Goal: Transaction & Acquisition: Purchase product/service

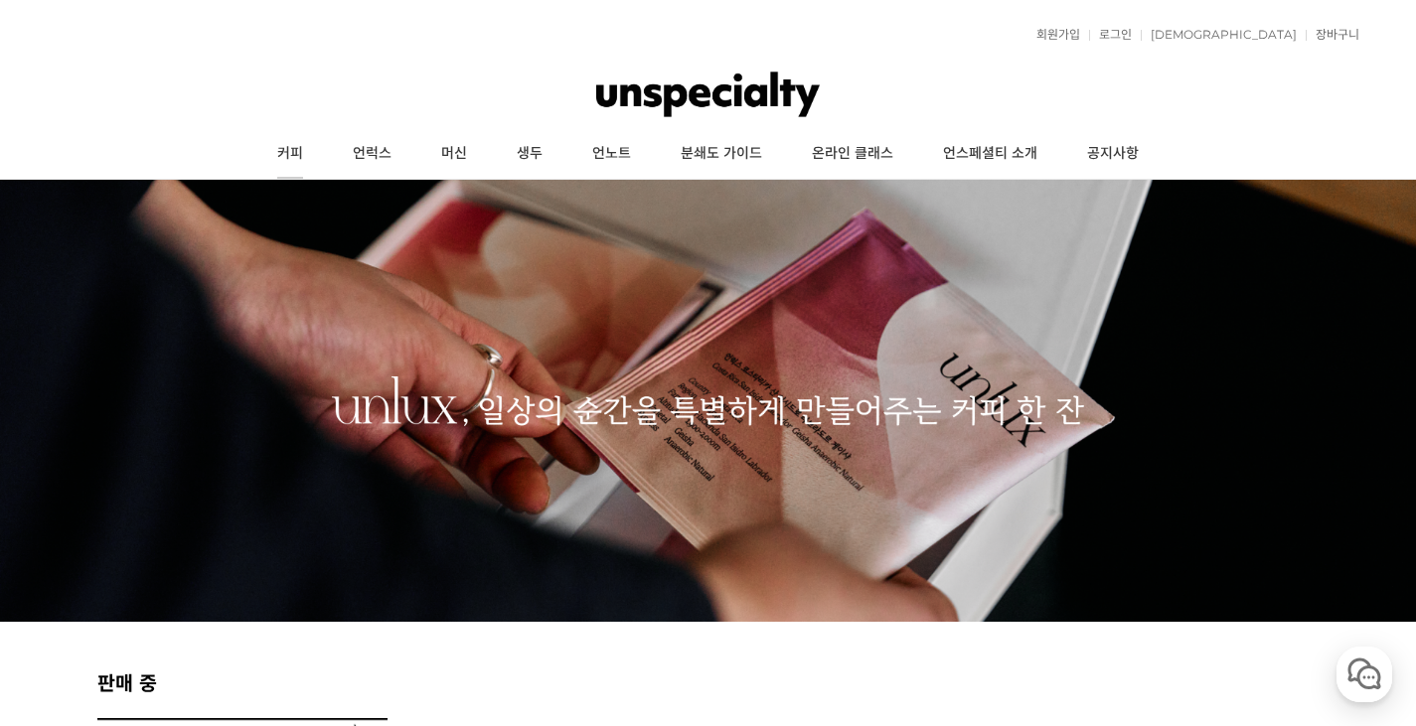
click at [294, 143] on link "커피" at bounding box center [290, 154] width 76 height 50
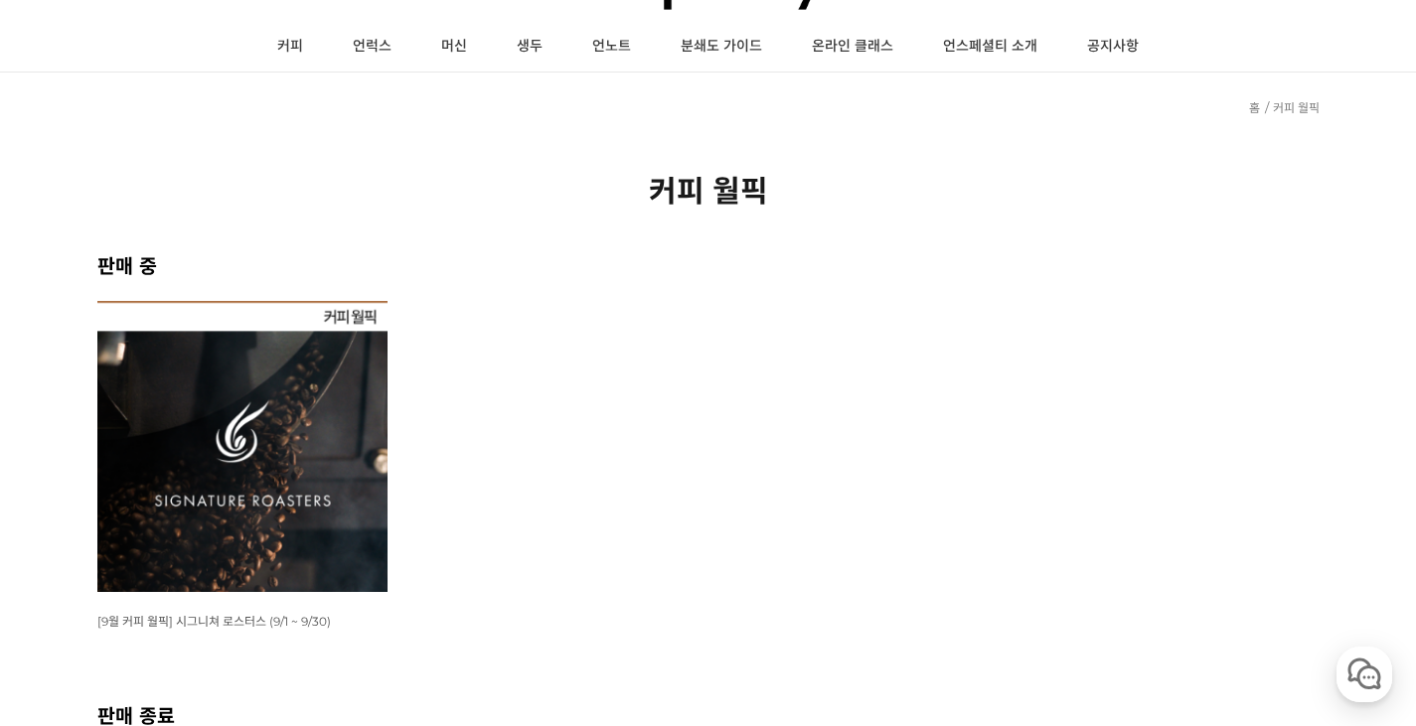
scroll to position [298, 0]
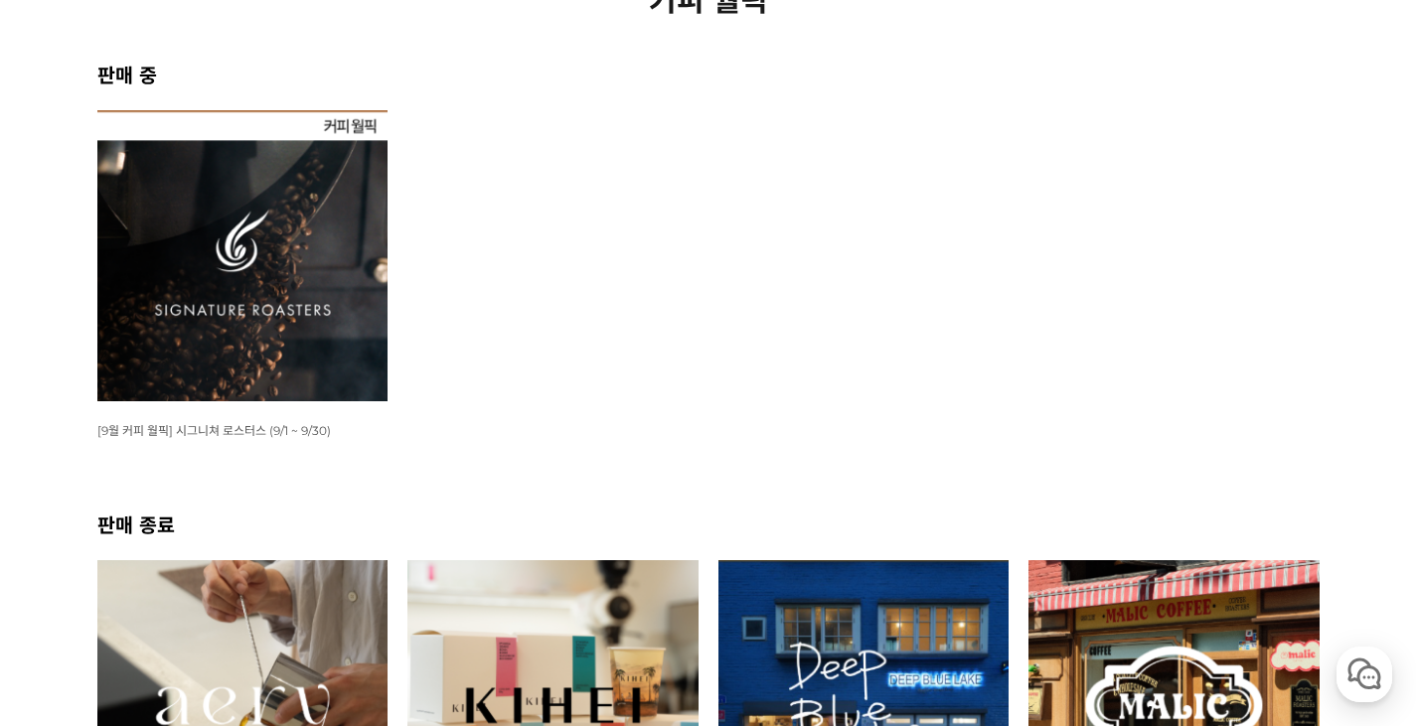
click at [286, 198] on img at bounding box center [242, 255] width 291 height 291
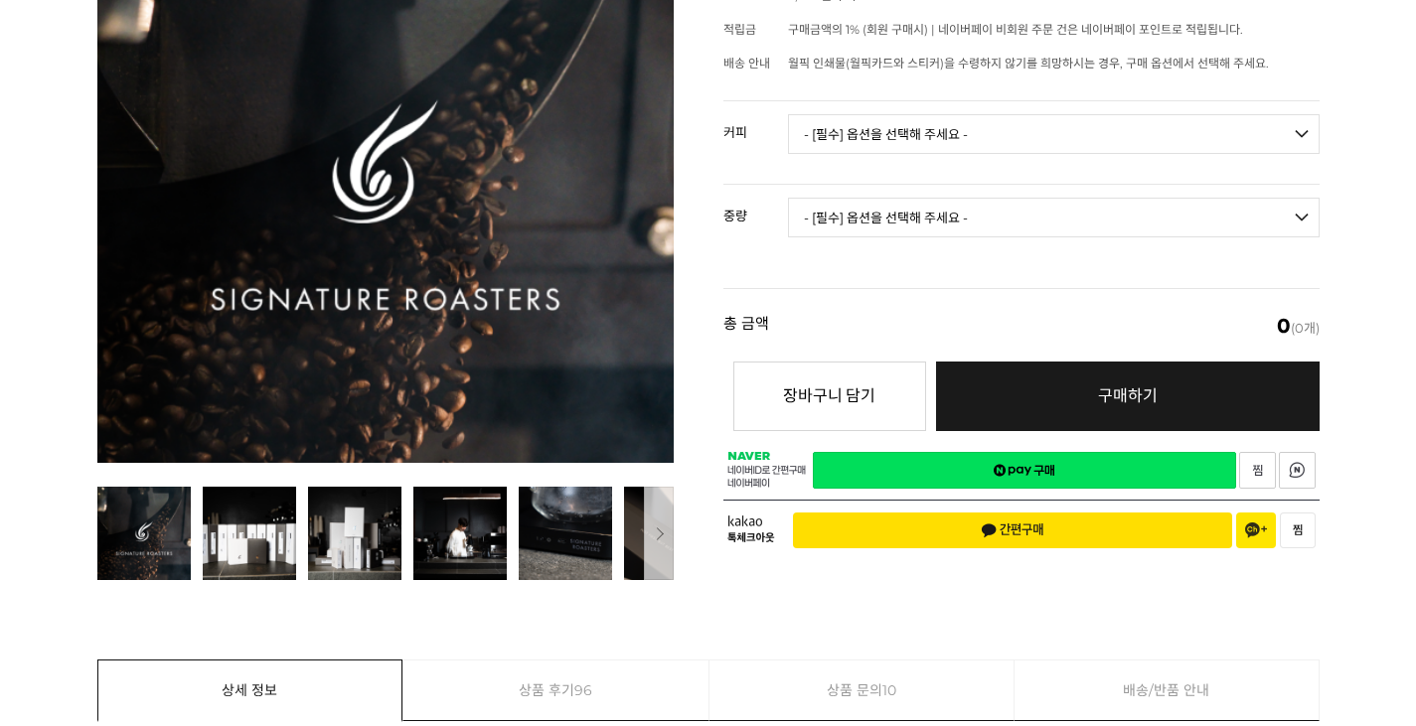
scroll to position [298, 0]
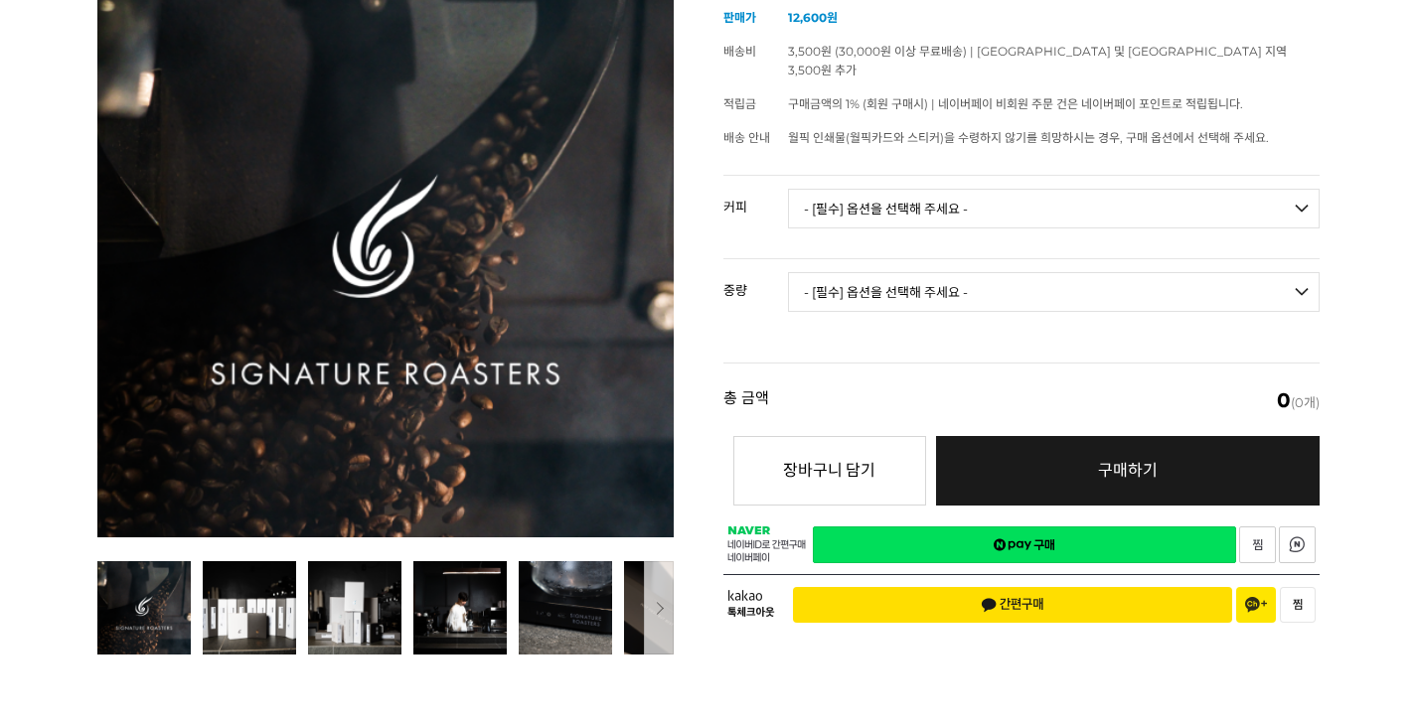
click at [854, 197] on select "- [필수] 옵션을 선택해 주세요 - ------------------- 언스페셜티 분쇄도 가이드 종이(주문 1건당 최대 1개 제공) 월픽 인…" at bounding box center [1053, 209] width 531 height 40
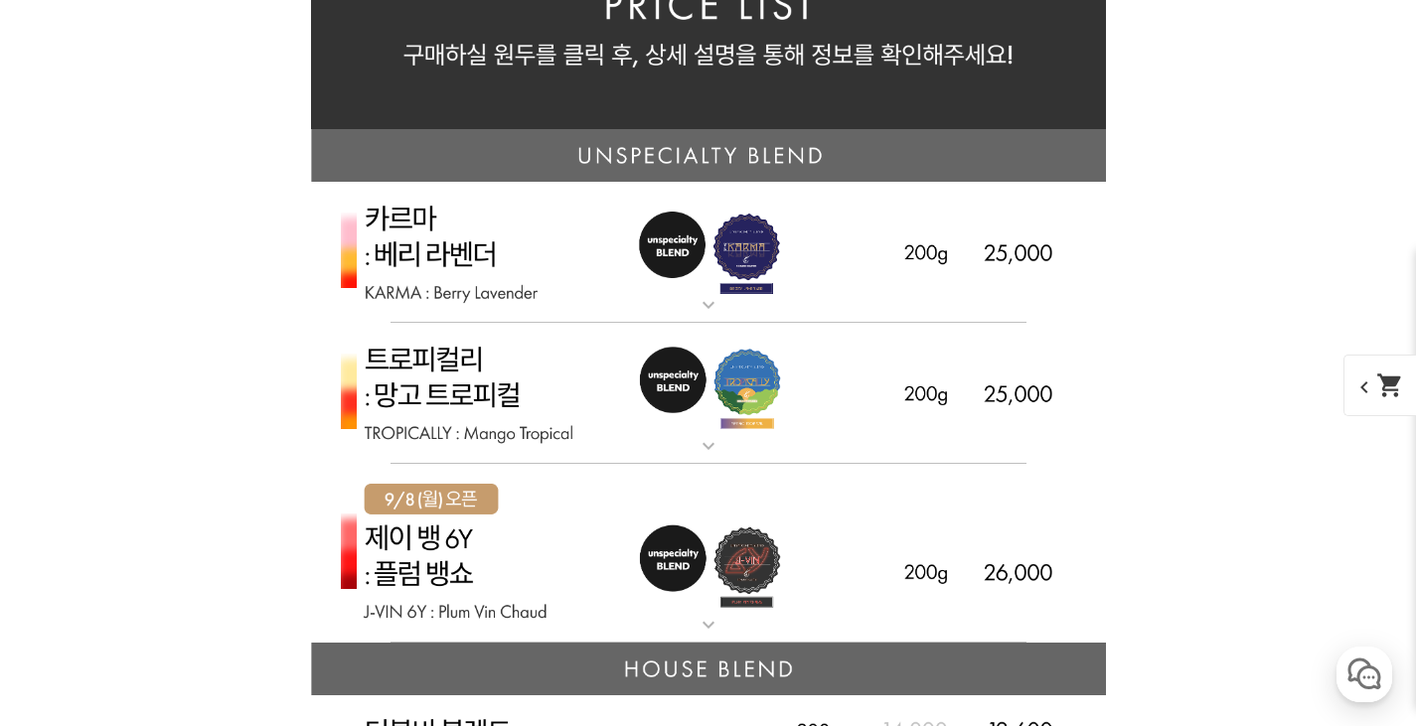
scroll to position [4669, 0]
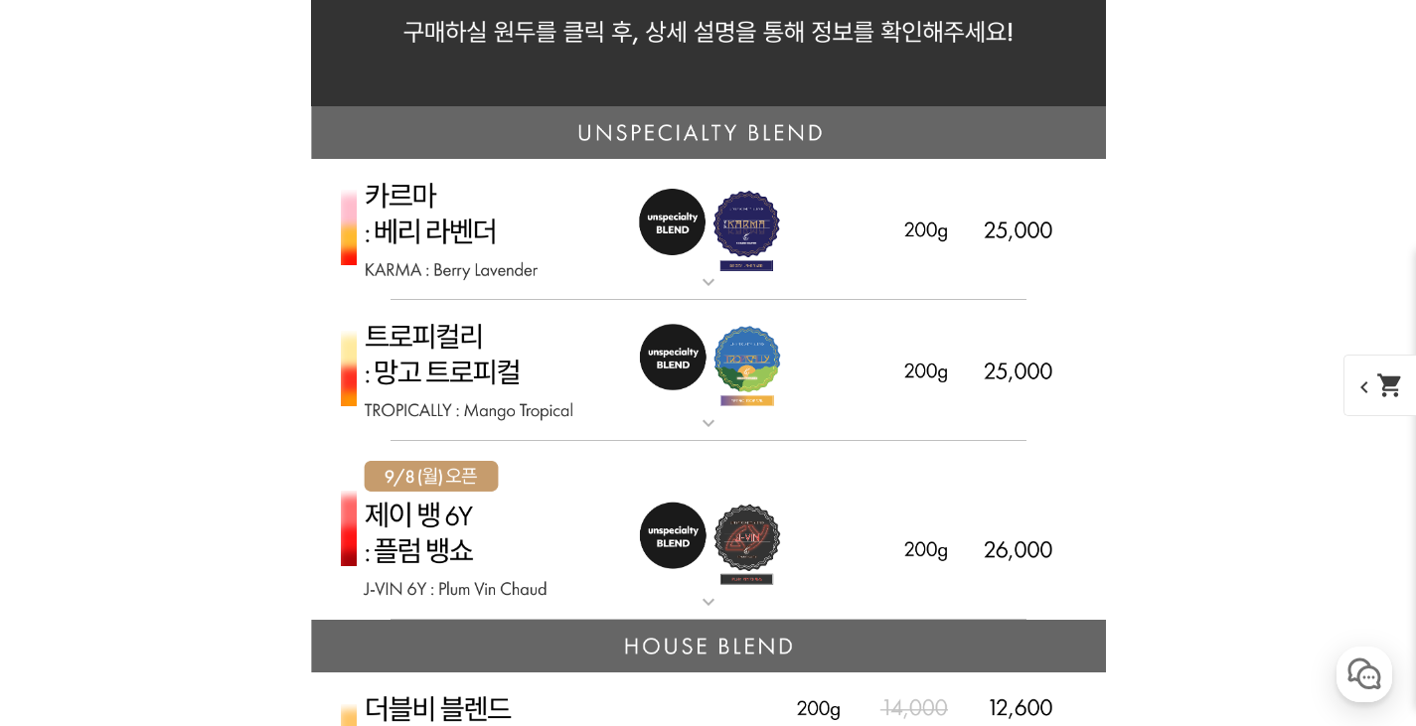
click at [694, 428] on mat-icon "expand_more" at bounding box center [708, 423] width 40 height 24
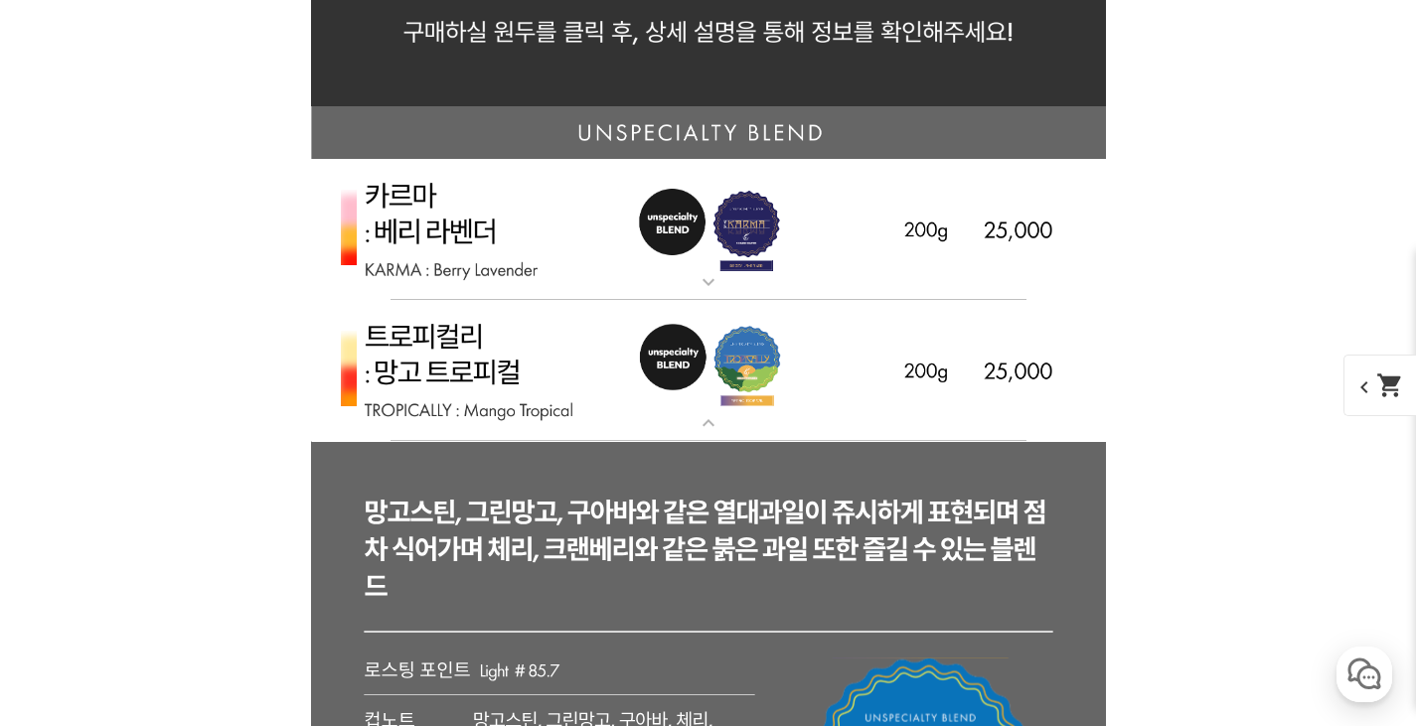
scroll to position [4868, 0]
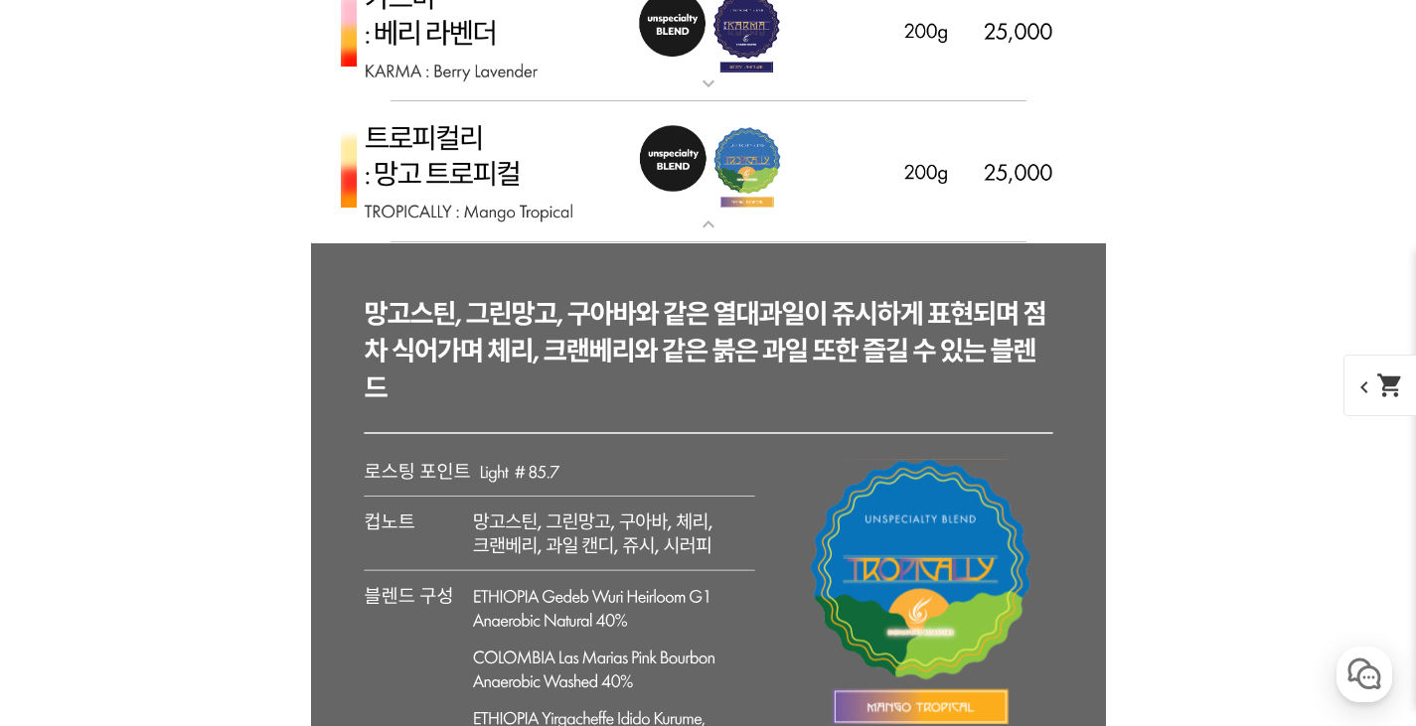
click at [697, 238] on img at bounding box center [708, 172] width 795 height 142
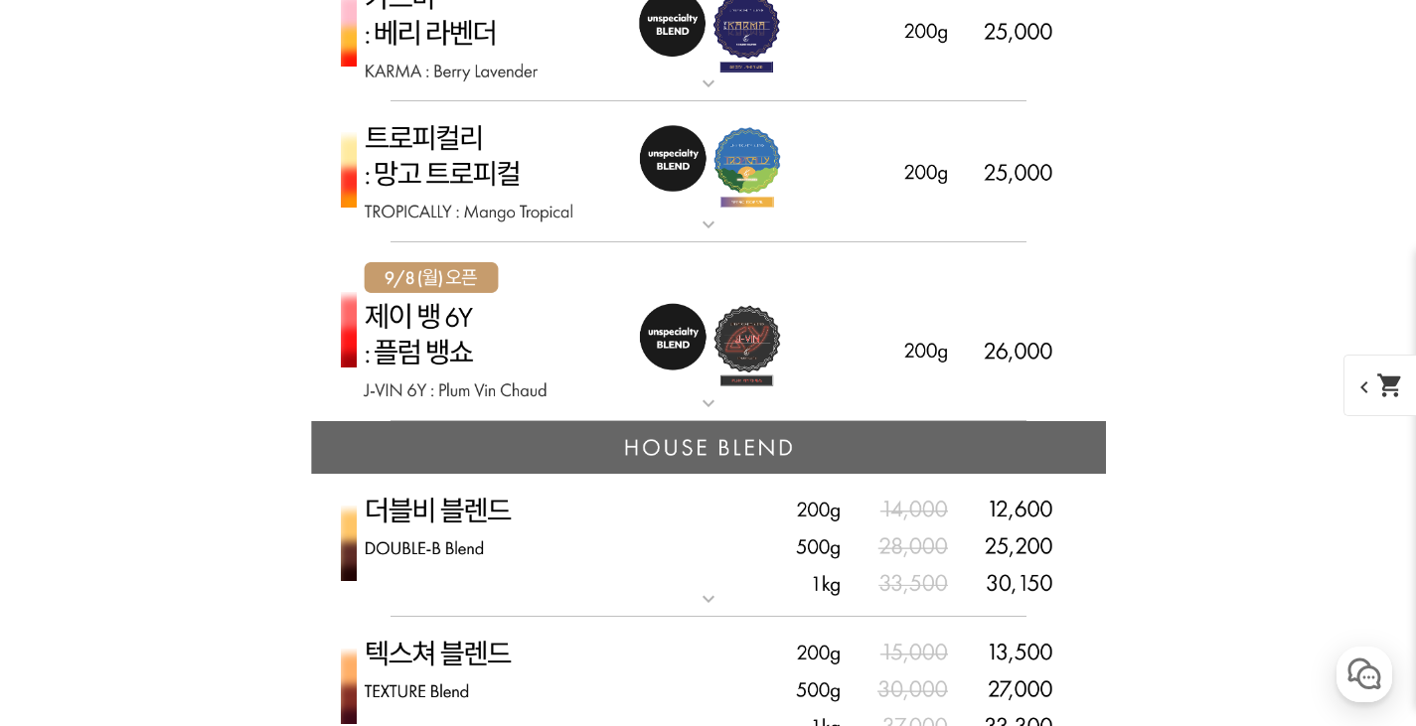
click at [699, 405] on mat-icon "expand_more" at bounding box center [708, 403] width 40 height 24
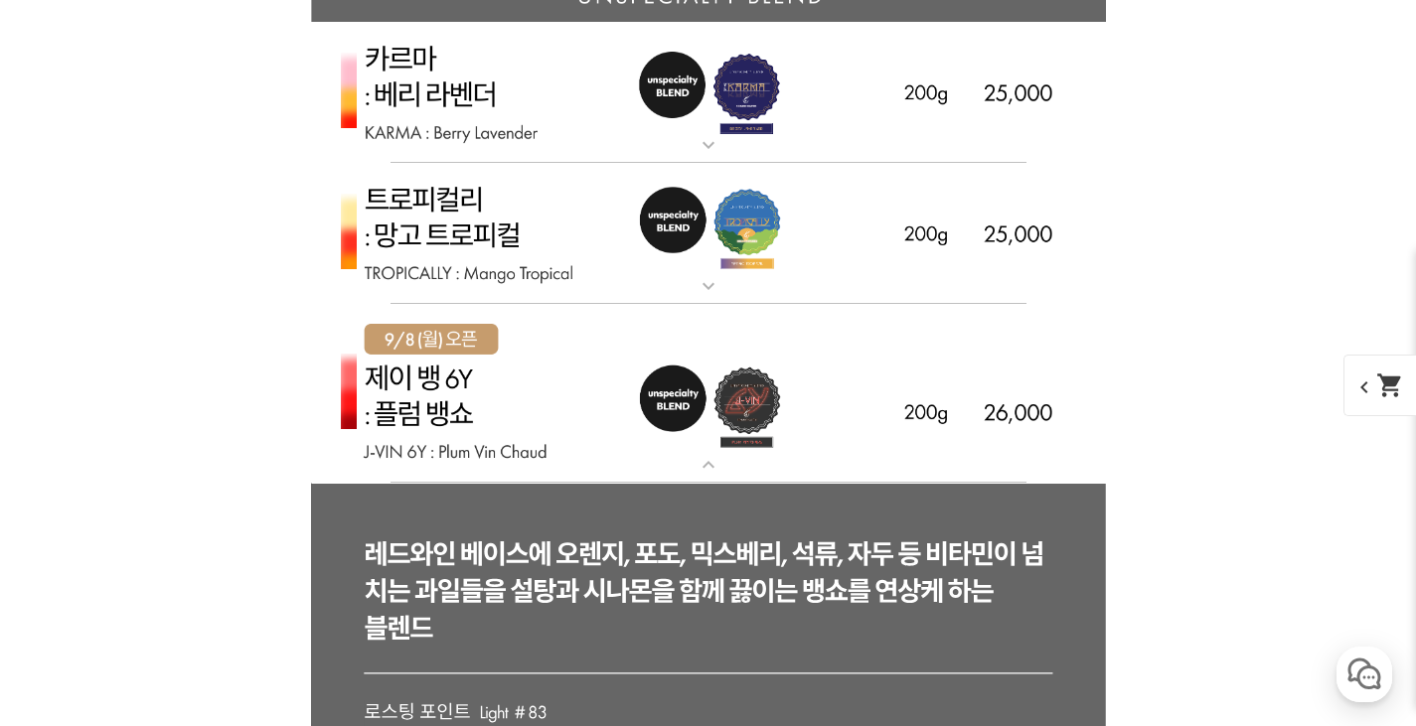
scroll to position [4669, 0]
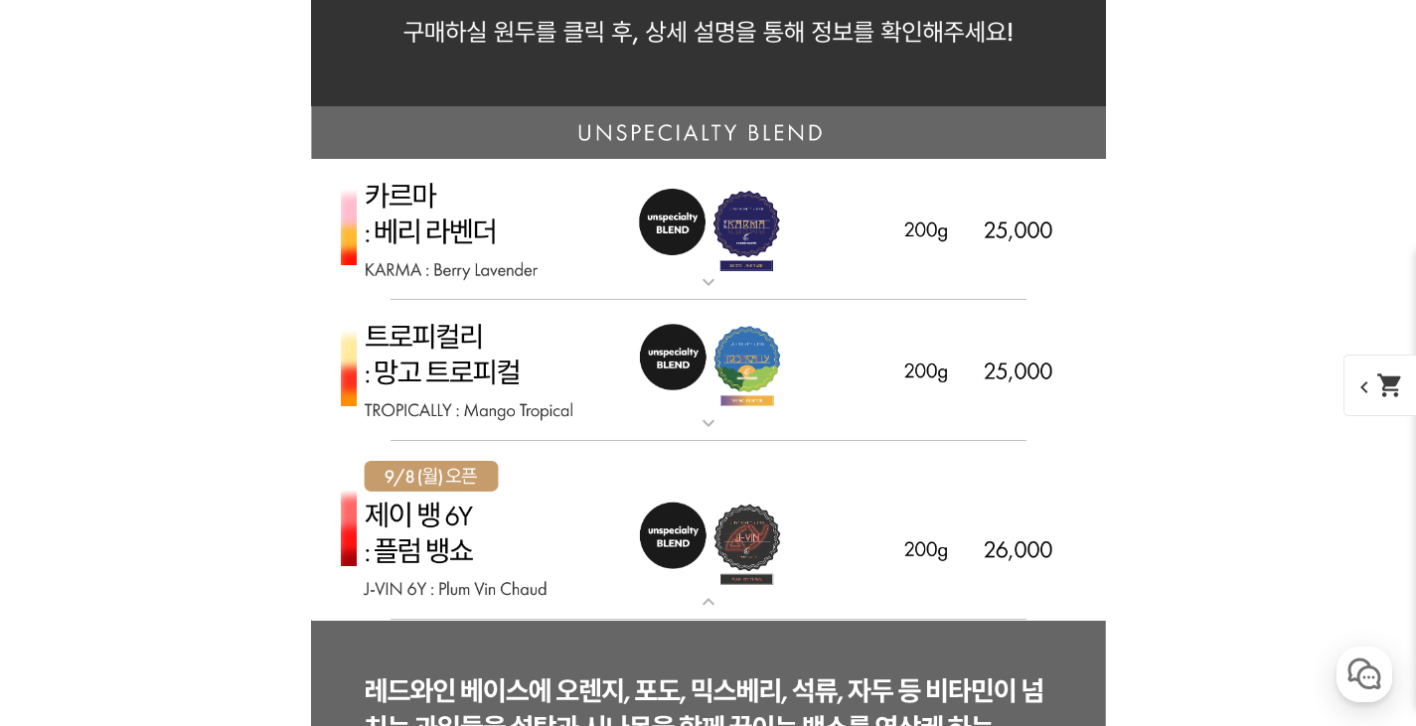
click at [716, 404] on img at bounding box center [708, 371] width 795 height 142
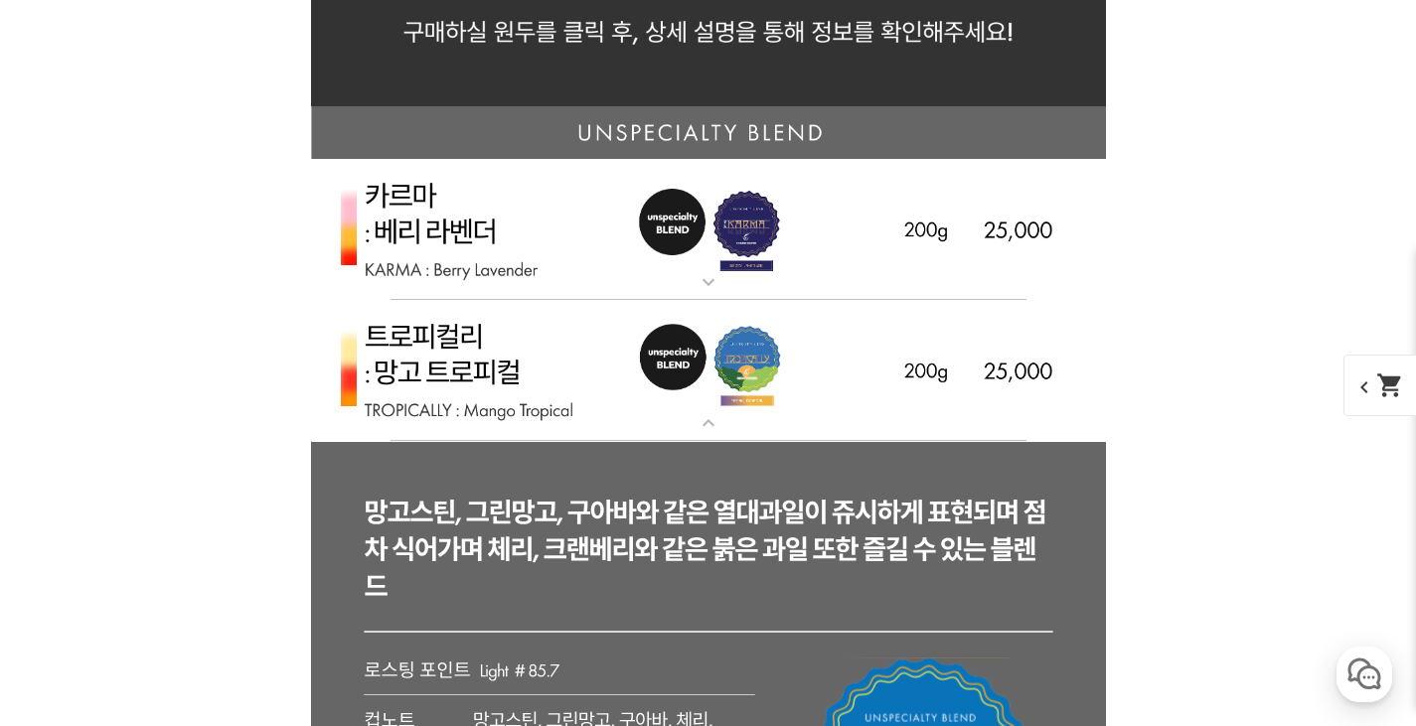
click at [711, 289] on mat-icon "expand_more" at bounding box center [708, 282] width 40 height 24
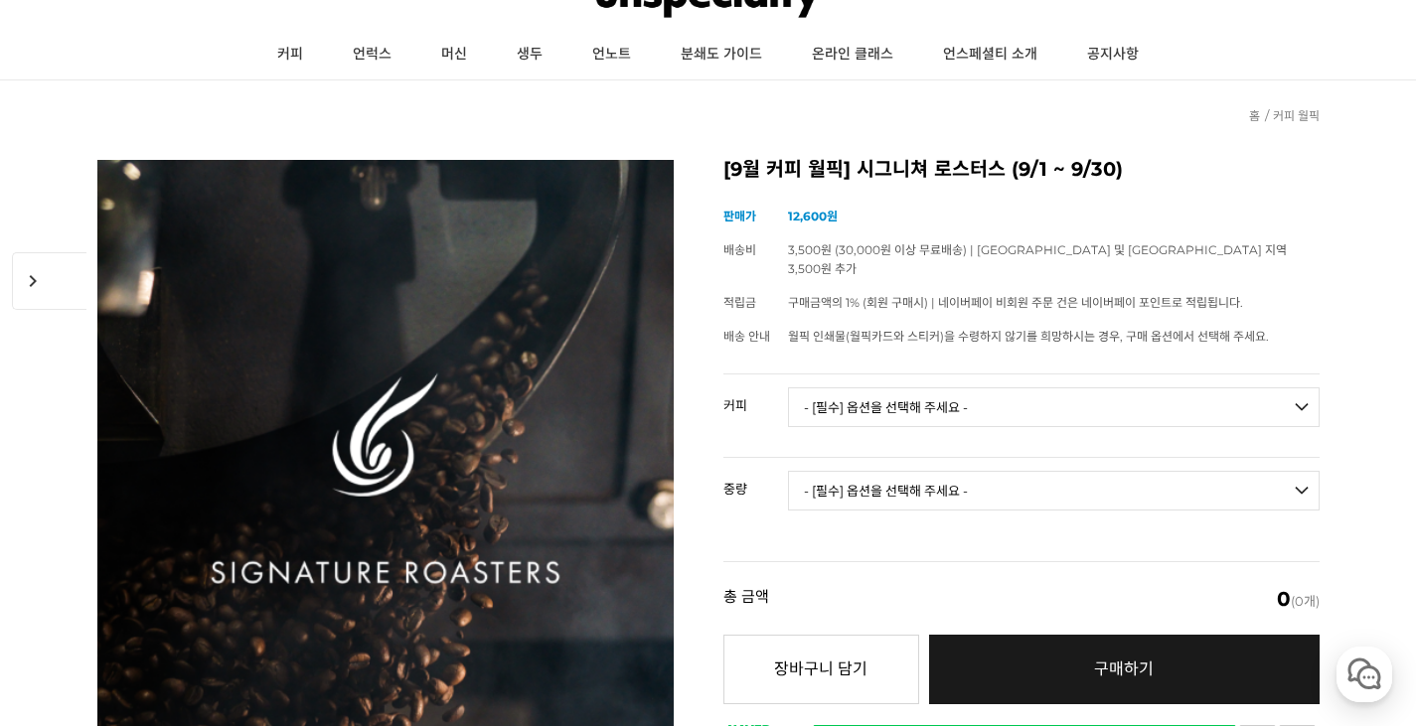
scroll to position [199, 0]
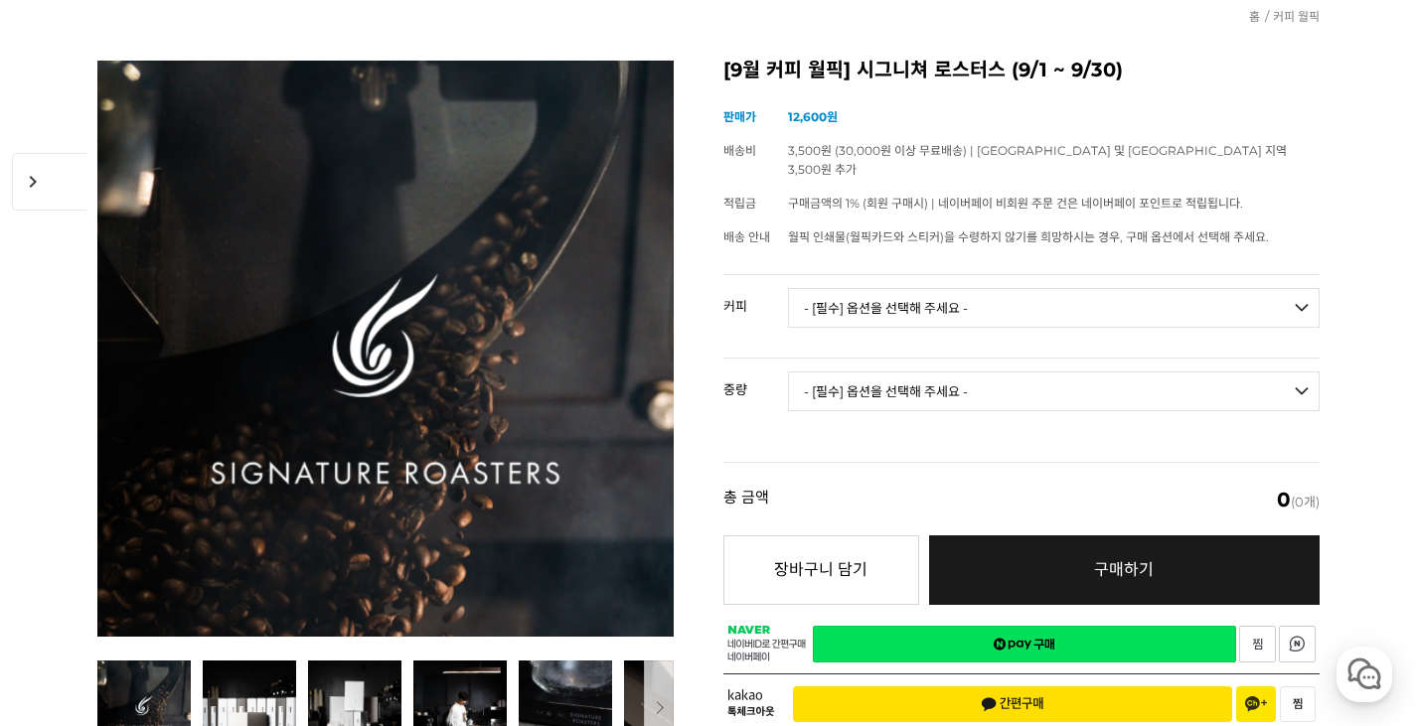
click at [900, 288] on select "- [필수] 옵션을 선택해 주세요 - ------------------- 언스페셜티 분쇄도 가이드 종이(주문 1건당 최대 1개 제공) 월픽 인…" at bounding box center [1053, 308] width 531 height 40
click at [898, 306] on td "- [필수] 옵션을 선택해 주세요 - ------------------- 언스페셜티 분쇄도 가이드 종이(주문 1건당 최대 1개 제공) 월픽 인…" at bounding box center [1053, 316] width 531 height 82
click at [908, 295] on select "- [필수] 옵션을 선택해 주세요 - ------------------- 언스페셜티 분쇄도 가이드 종이(주문 1건당 최대 1개 제공) 월픽 인…" at bounding box center [1053, 308] width 531 height 40
click at [788, 288] on select "- [필수] 옵션을 선택해 주세요 - ------------------- 언스페셜티 분쇄도 가이드 종이(주문 1건당 최대 1개 제공) 월픽 인…" at bounding box center [1053, 308] width 531 height 40
click at [893, 303] on select "- [필수] 옵션을 선택해 주세요 - ------------------- 언스페셜티 분쇄도 가이드 종이(주문 1건당 최대 1개 제공) 월픽 인…" at bounding box center [1053, 308] width 531 height 40
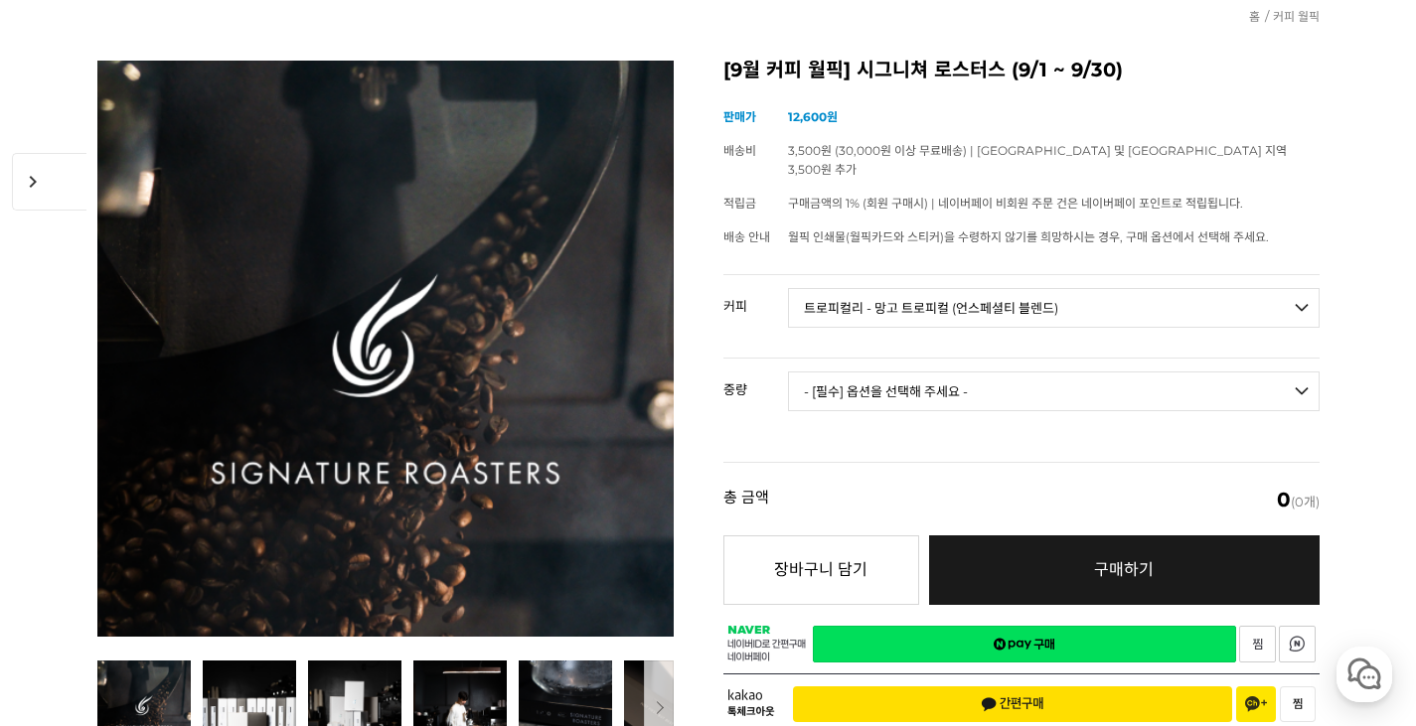
click at [788, 288] on select "- [필수] 옵션을 선택해 주세요 - ------------------- 언스페셜티 분쇄도 가이드 종이(주문 1건당 최대 1개 제공) 월픽 인…" at bounding box center [1053, 308] width 531 height 40
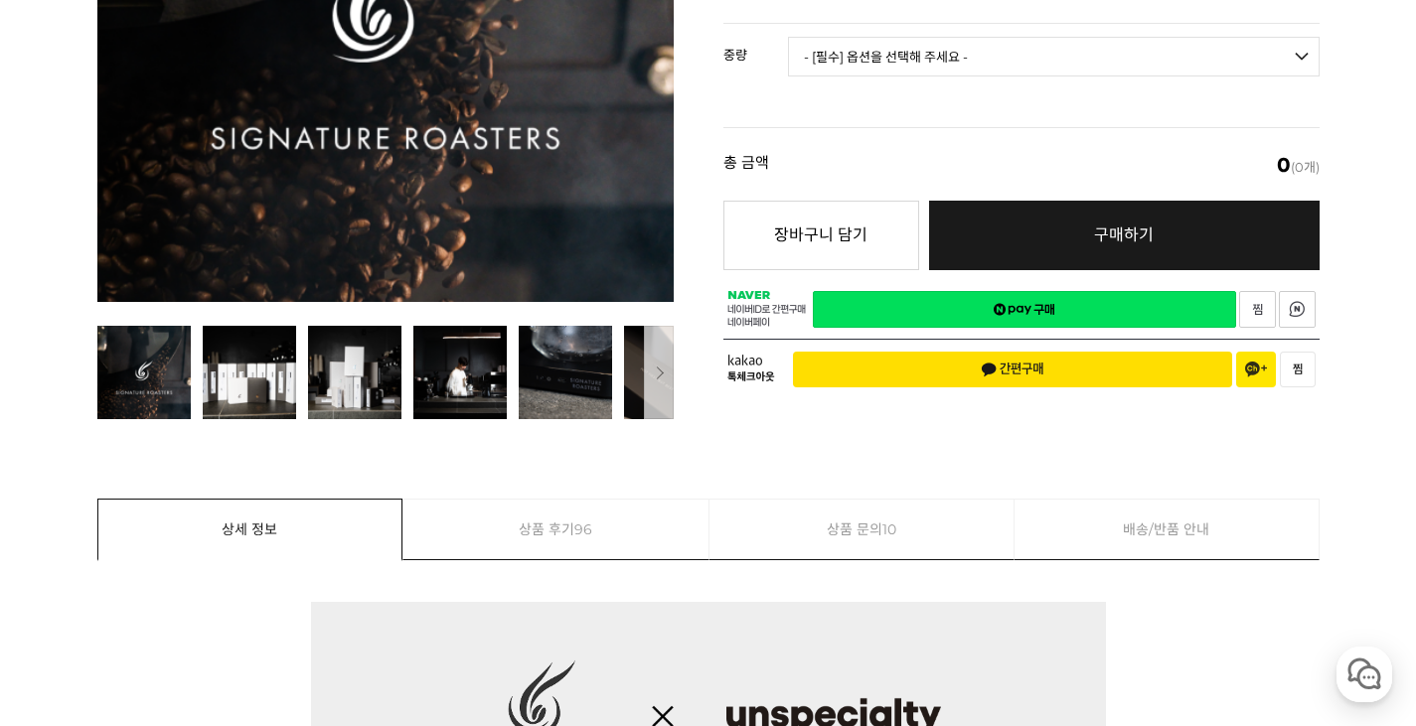
scroll to position [298, 0]
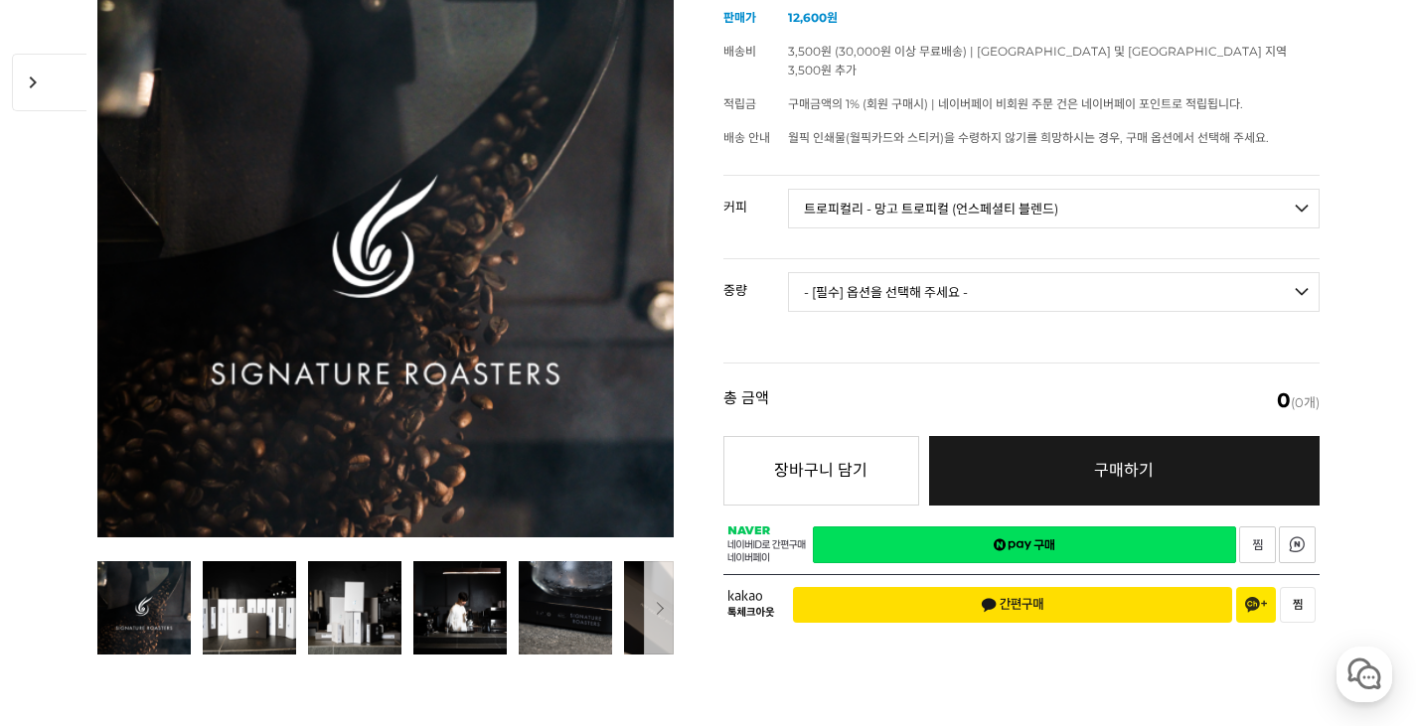
click at [903, 211] on td "- [필수] 옵션을 선택해 주세요 - ------------------- 언스페셜티 분쇄도 가이드 종이(주문 1건당 최대 1개 제공) 월픽 인…" at bounding box center [1053, 217] width 531 height 82
click at [903, 210] on td "- [필수] 옵션을 선택해 주세요 - ------------------- 언스페셜티 분쇄도 가이드 종이(주문 1건당 최대 1개 제공) 월픽 인…" at bounding box center [1053, 217] width 531 height 82
click at [911, 203] on select "- [필수] 옵션을 선택해 주세요 - ------------------- 언스페셜티 분쇄도 가이드 종이(주문 1건당 최대 1개 제공) 월픽 인…" at bounding box center [1053, 209] width 531 height 40
select select "[9.8 오픈] 제이 뱅 6y - 자두 뱅쇼 (언스페셜티 블렌드)"
click at [788, 189] on select "- [필수] 옵션을 선택해 주세요 - ------------------- 언스페셜티 분쇄도 가이드 종이(주문 1건당 최대 1개 제공) 월픽 인…" at bounding box center [1053, 209] width 531 height 40
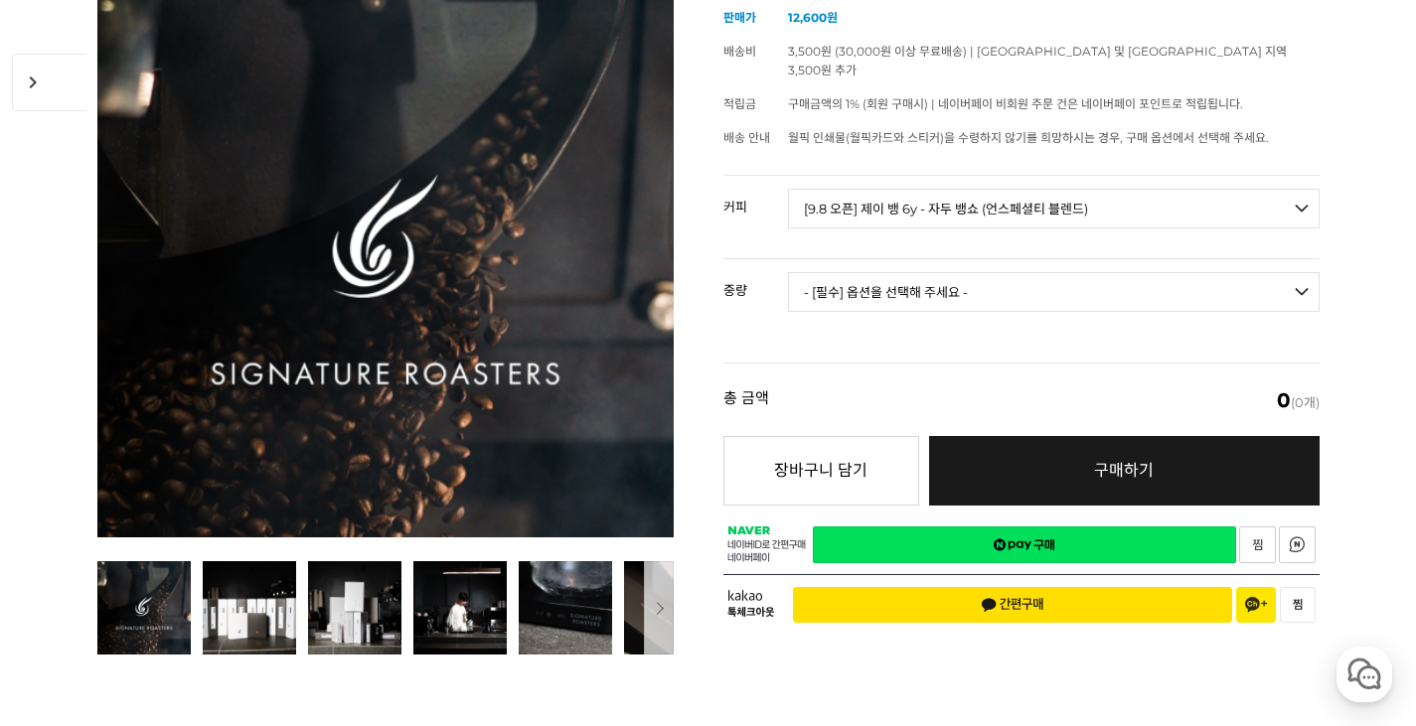
click at [882, 272] on select "- [필수] 옵션을 선택해 주세요 - ------------------- 200g" at bounding box center [1053, 292] width 531 height 40
select select "200g"
click at [788, 272] on select "- [필수] 옵션을 선택해 주세요 - ------------------- 200g" at bounding box center [1053, 292] width 531 height 40
select select "*"
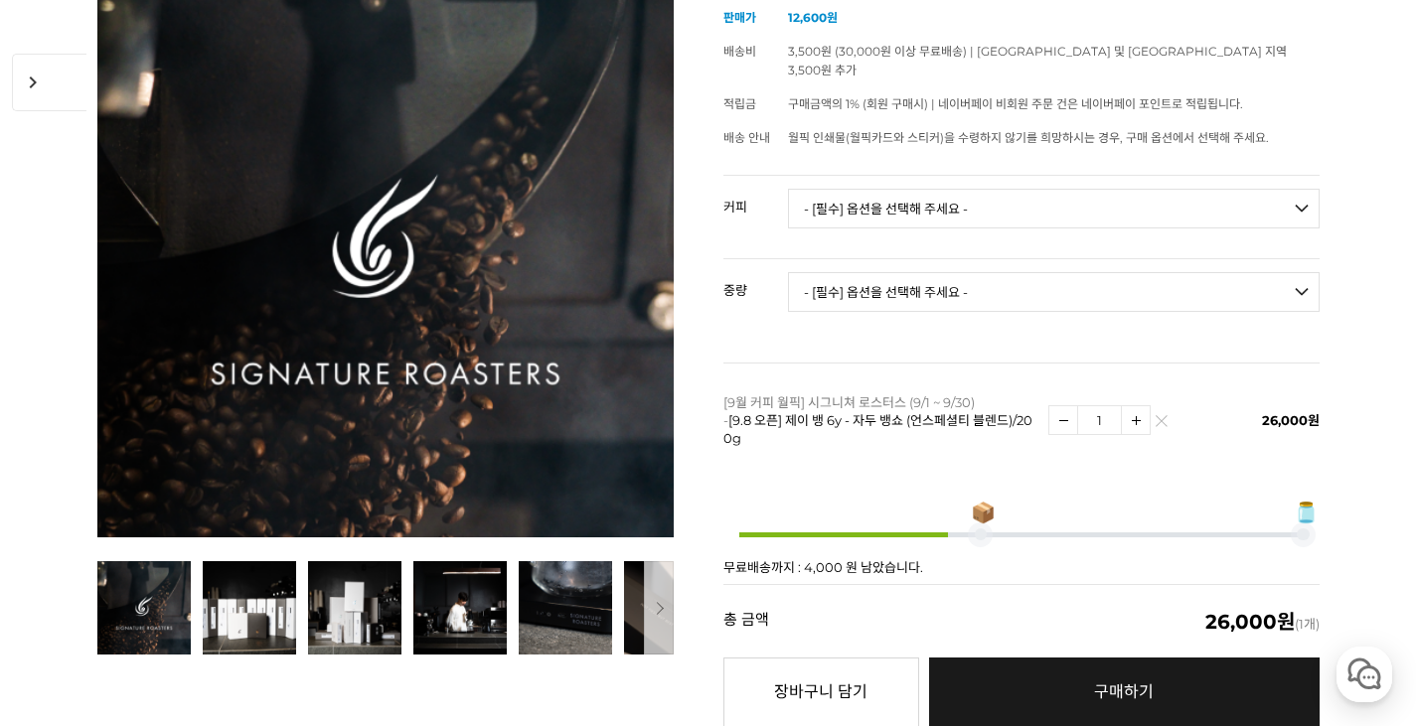
click at [905, 189] on select "- [필수] 옵션을 선택해 주세요 - ------------------- 언스페셜티 분쇄도 가이드 종이(주문 1건당 최대 1개 제공) 월픽 인…" at bounding box center [1053, 209] width 531 height 40
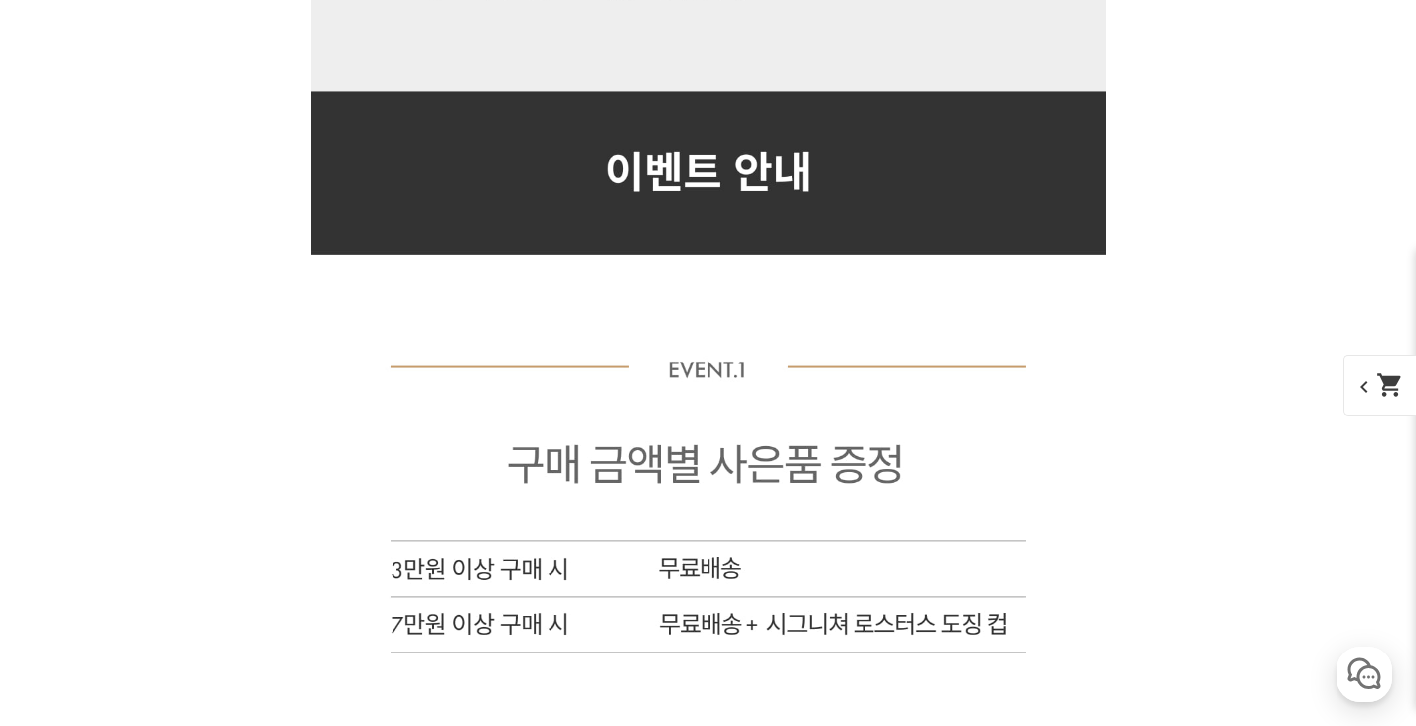
scroll to position [13566, 0]
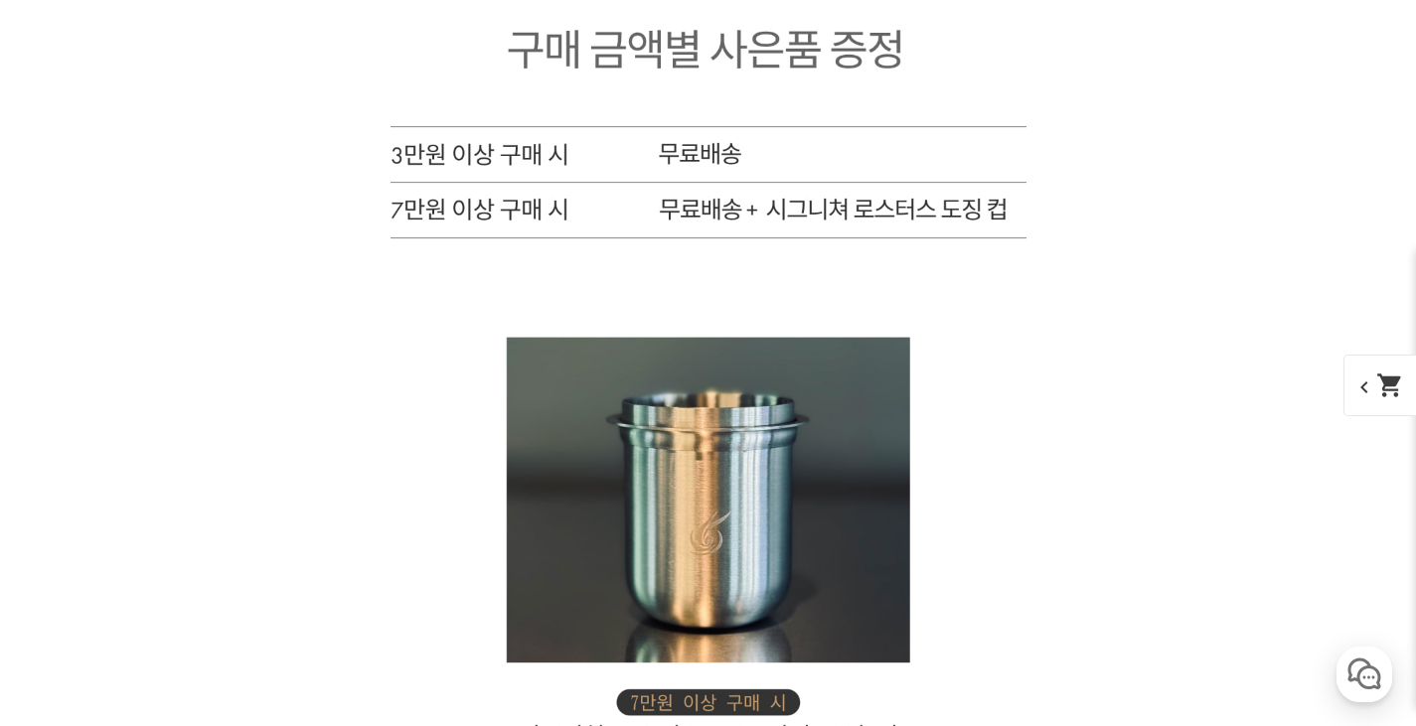
scroll to position [15056, 0]
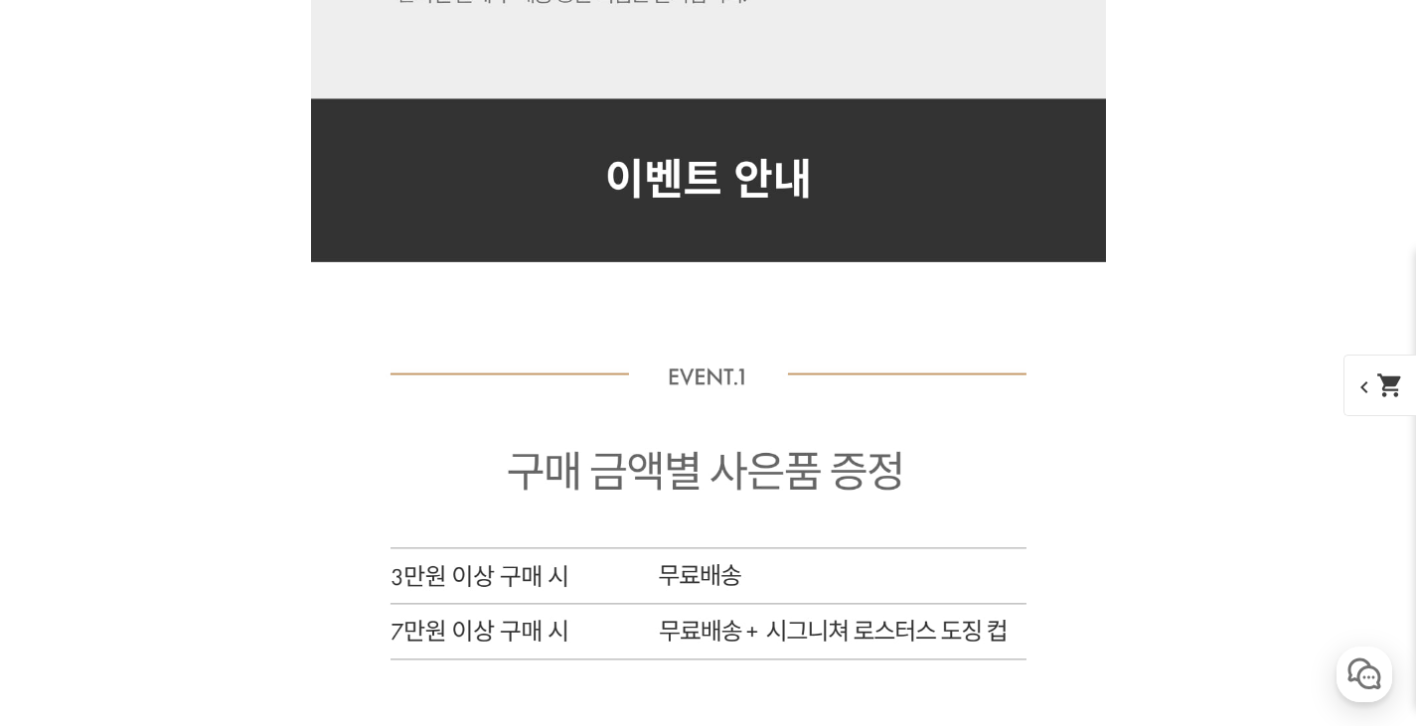
scroll to position [15851, 0]
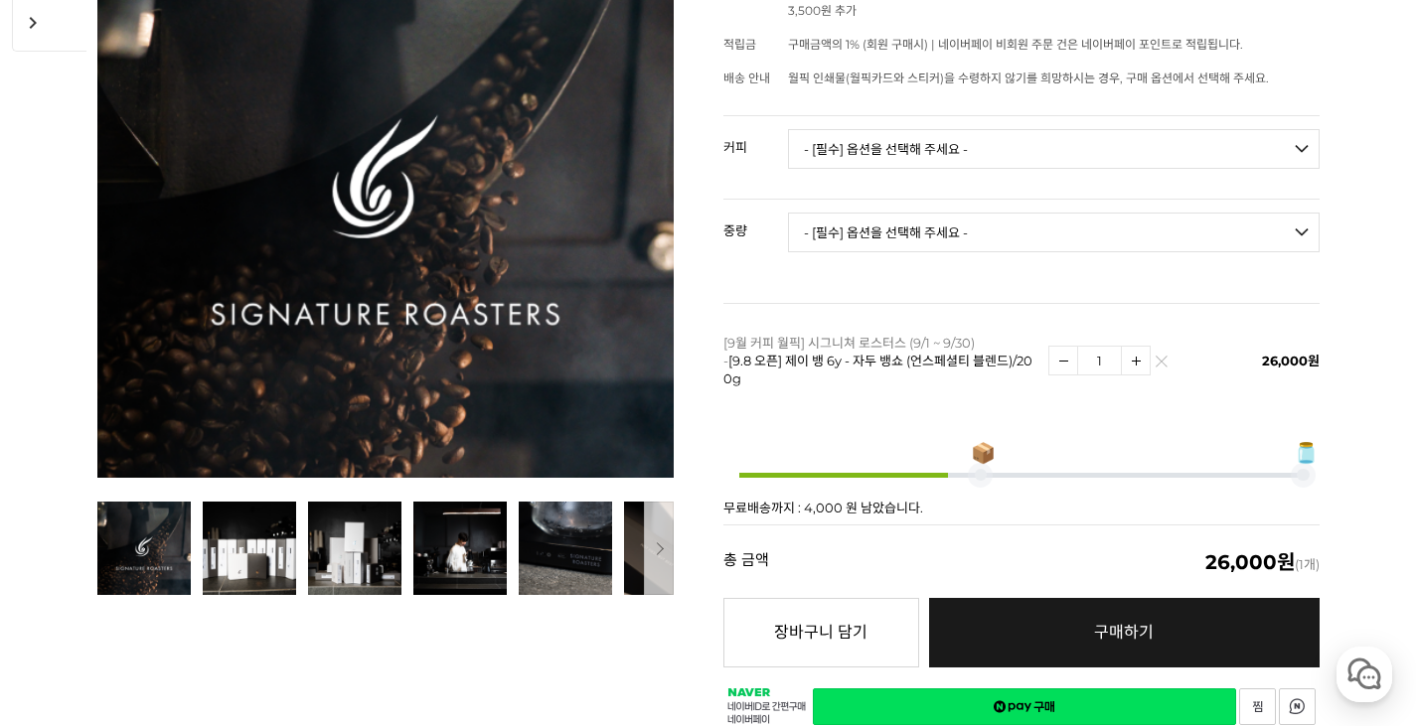
scroll to position [242, 0]
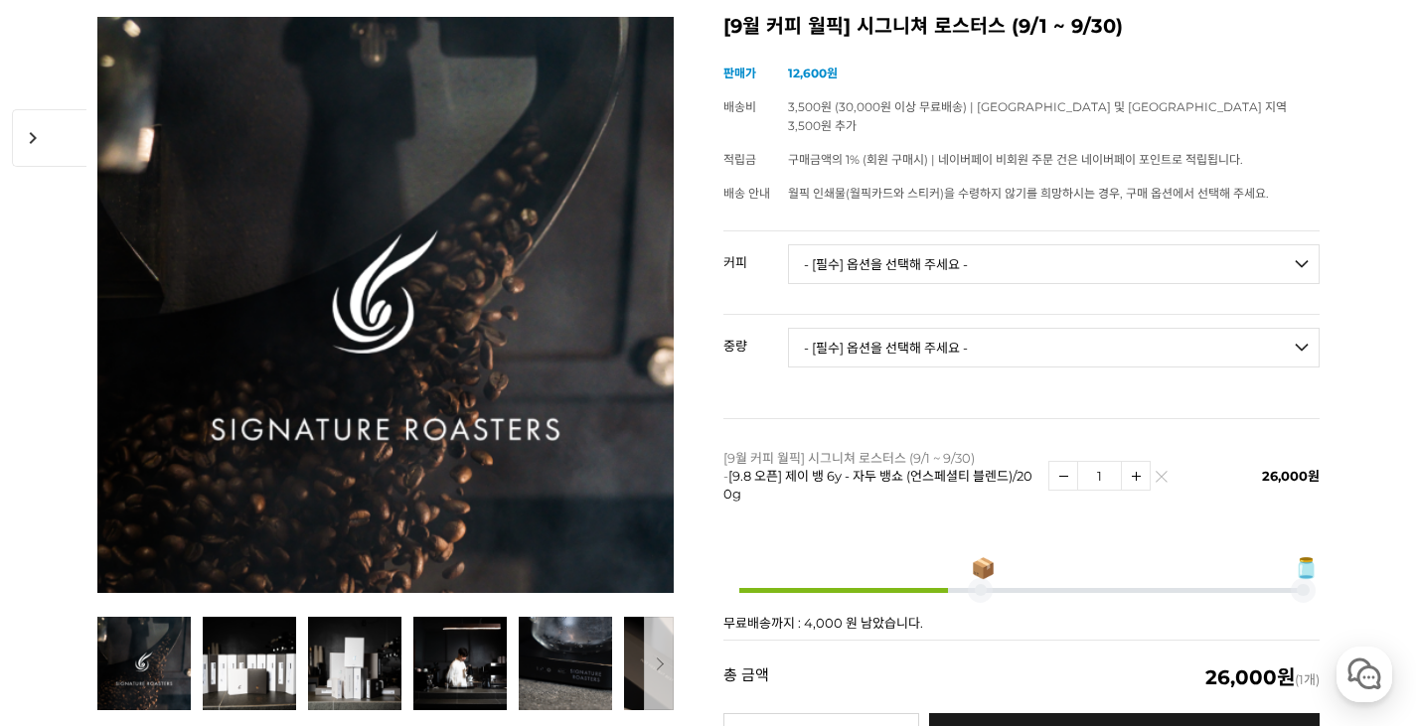
click at [984, 250] on select "- [필수] 옵션을 선택해 주세요 - ------------------- 언스페셜티 분쇄도 가이드 종이(주문 1건당 최대 1개 제공) 월픽 인…" at bounding box center [1053, 264] width 531 height 40
select select "트로피컬리 - 망고 트로피컬 (언스페셜티 블렌드)"
click at [788, 244] on select "- [필수] 옵션을 선택해 주세요 - ------------------- 언스페셜티 분쇄도 가이드 종이(주문 1건당 최대 1개 제공) 월픽 인…" at bounding box center [1053, 264] width 531 height 40
click at [896, 328] on select "- [필수] 옵션을 선택해 주세요 - ------------------- 200g" at bounding box center [1053, 348] width 531 height 40
select select "200g"
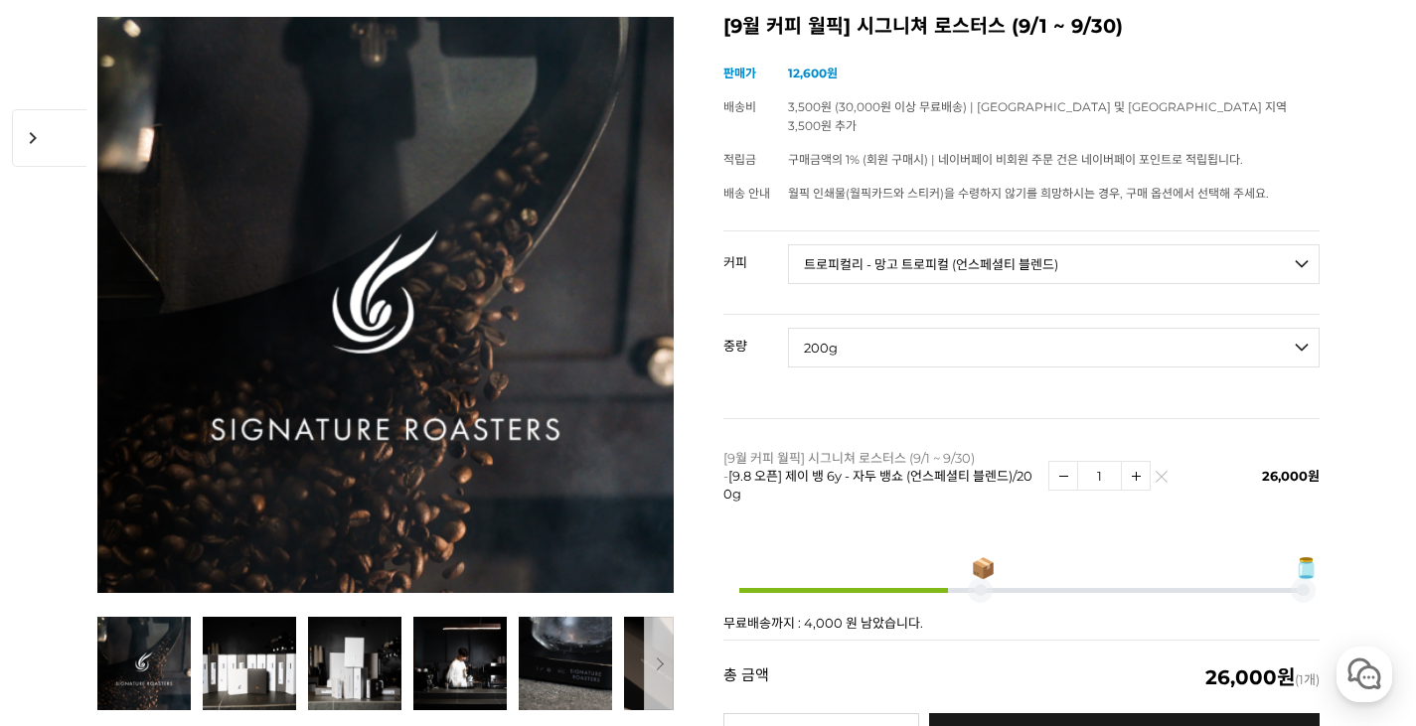
click at [788, 328] on select "- [필수] 옵션을 선택해 주세요 - ------------------- 200g" at bounding box center [1053, 348] width 531 height 40
select select "*"
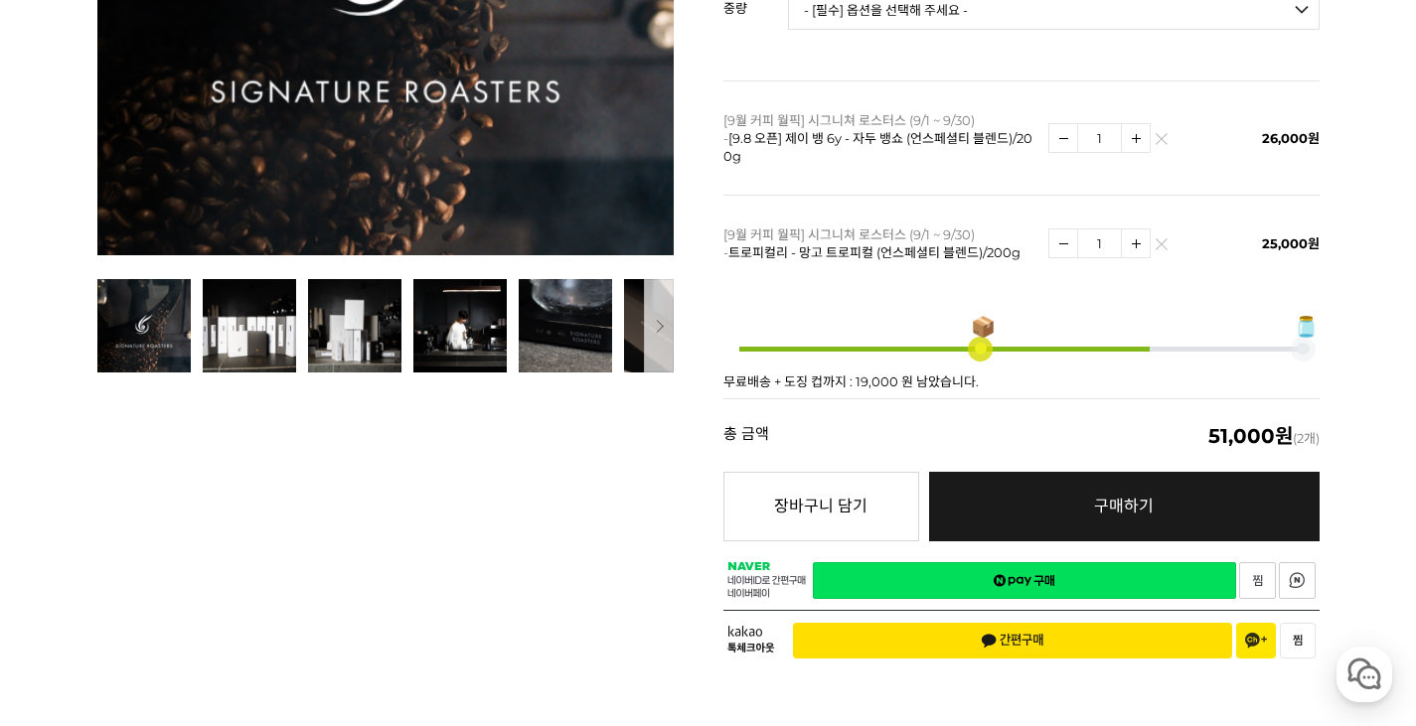
scroll to position [512, 0]
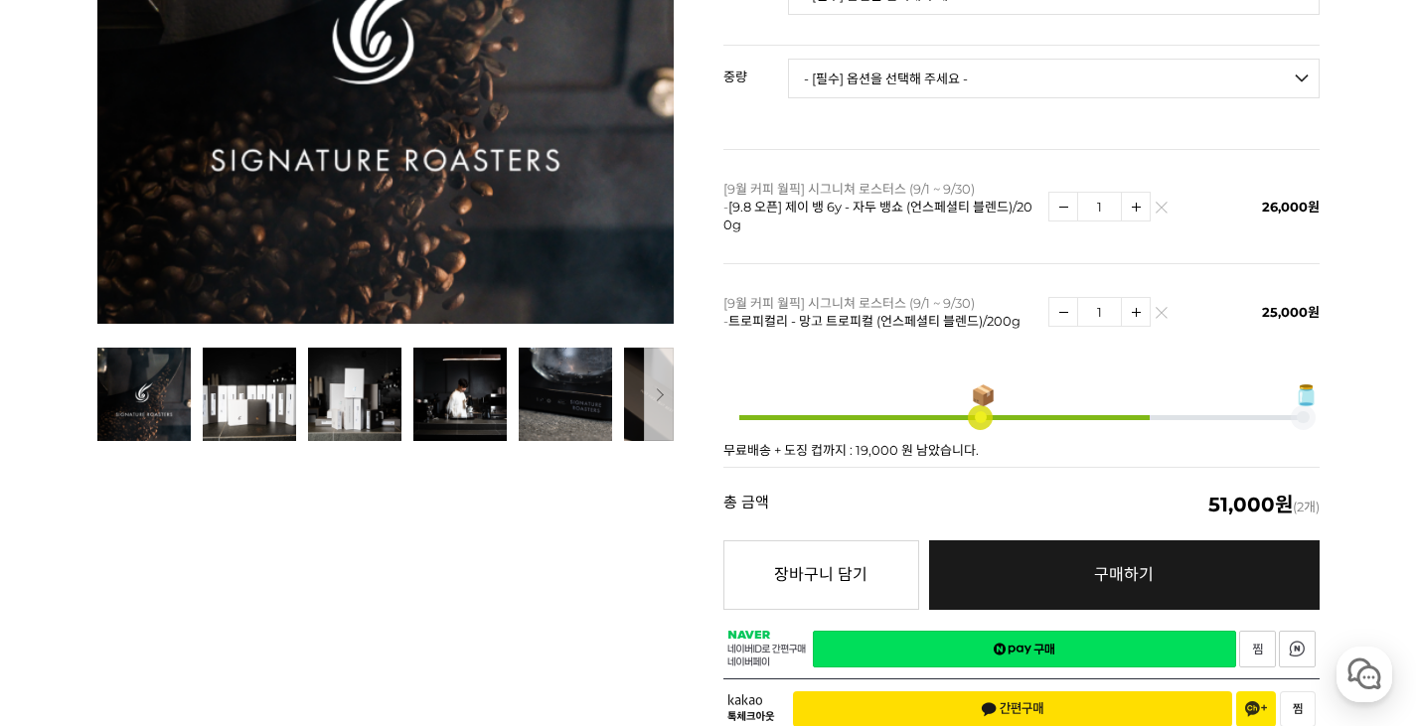
click at [1030, 631] on link "네이버페이 구매하기" at bounding box center [1024, 649] width 423 height 37
